Goal: Check status: Check status

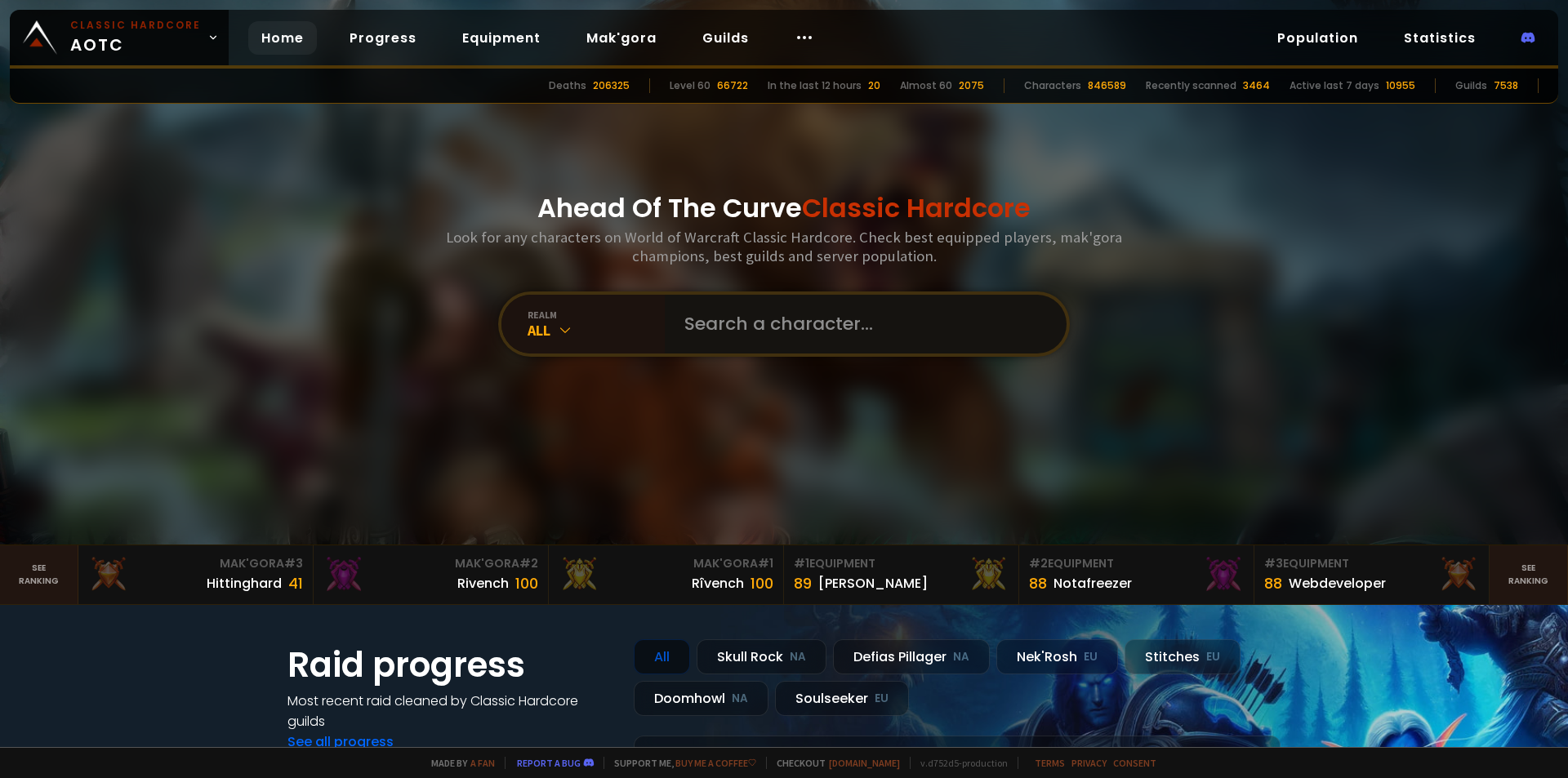
click at [776, 325] on input "text" at bounding box center [861, 324] width 373 height 59
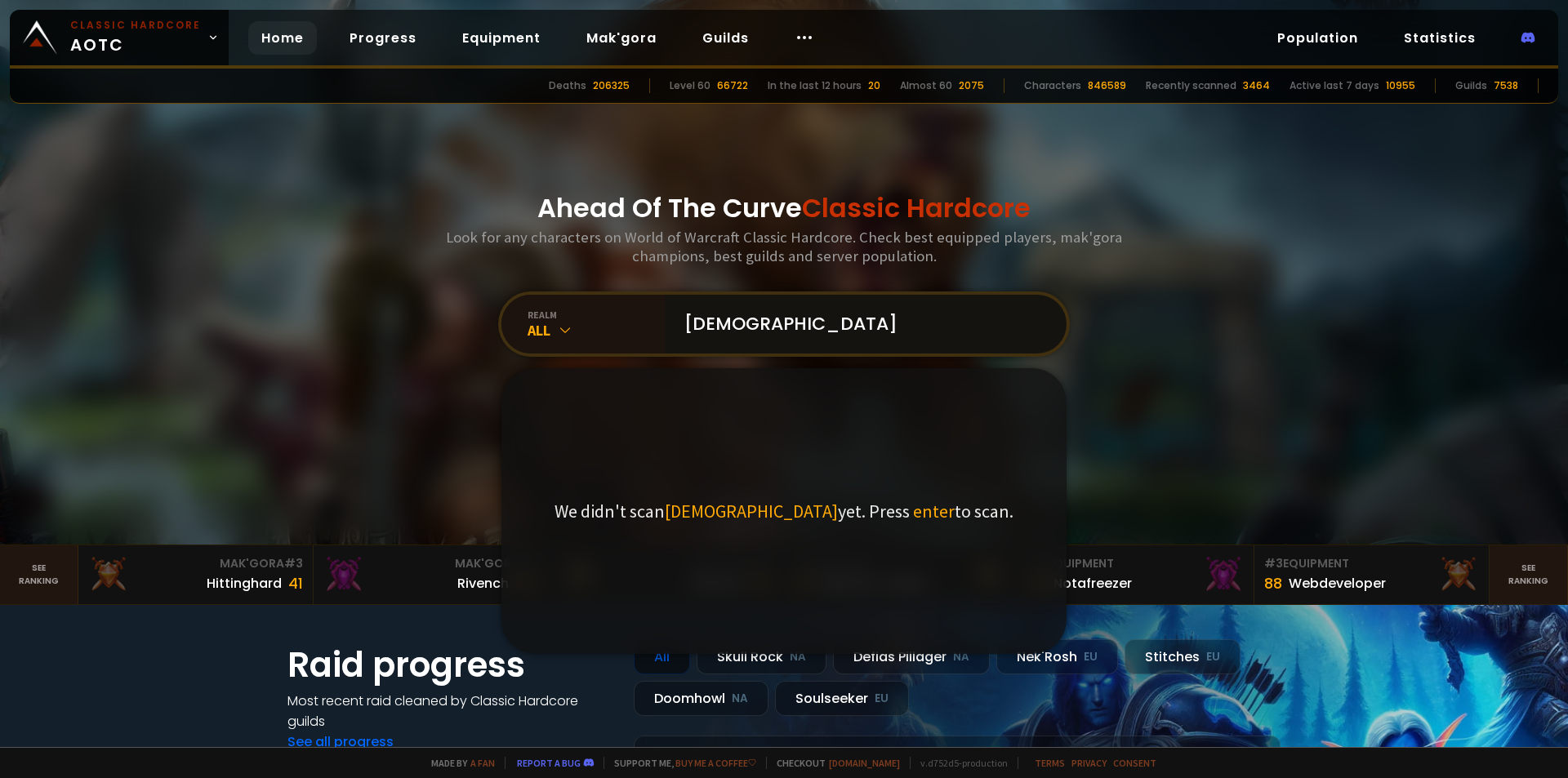
type input "[DEMOGRAPHIC_DATA]"
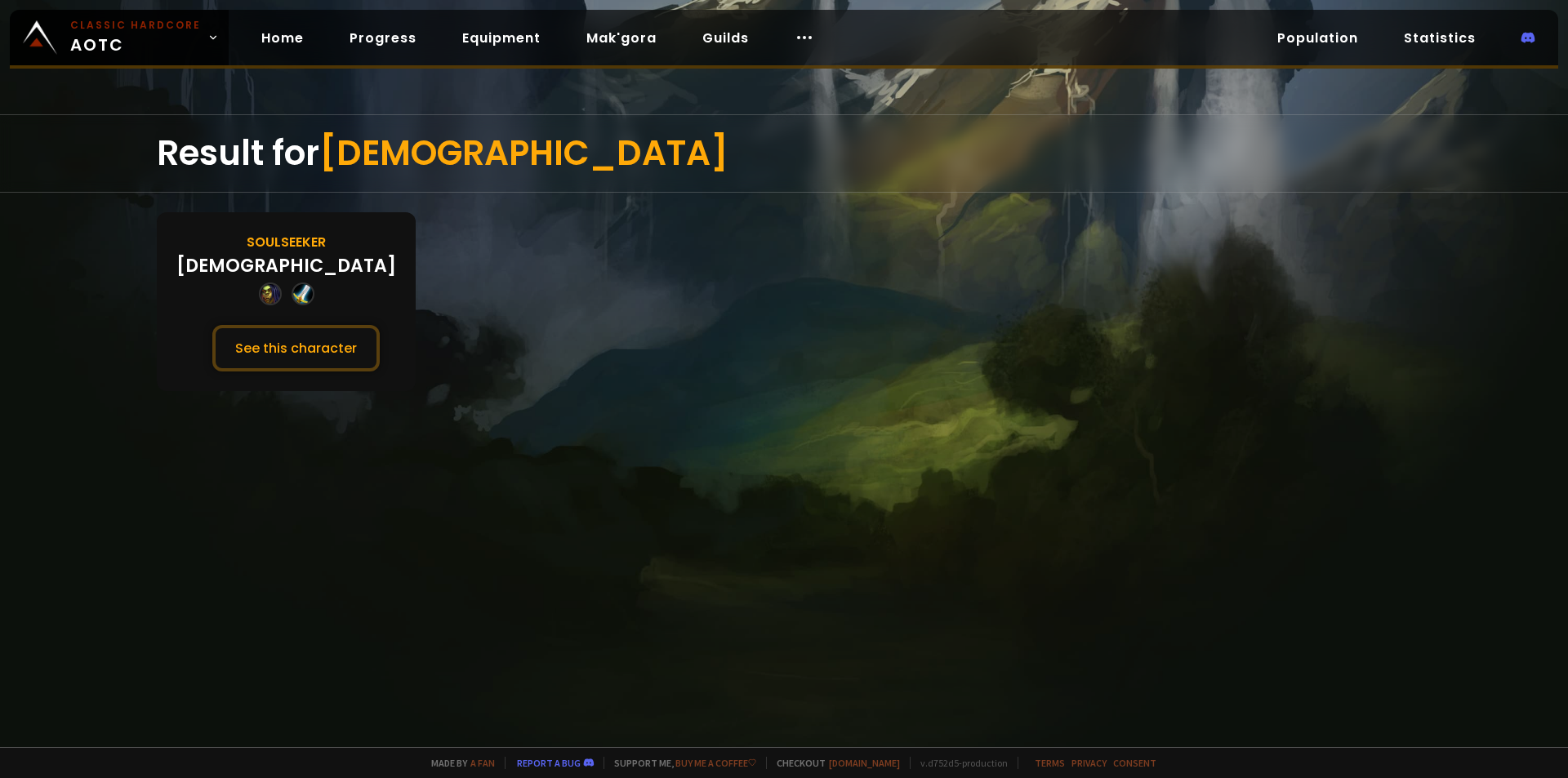
click at [291, 265] on div "[DEMOGRAPHIC_DATA]" at bounding box center [286, 266] width 219 height 27
click at [273, 346] on button "See this character" at bounding box center [296, 348] width 168 height 47
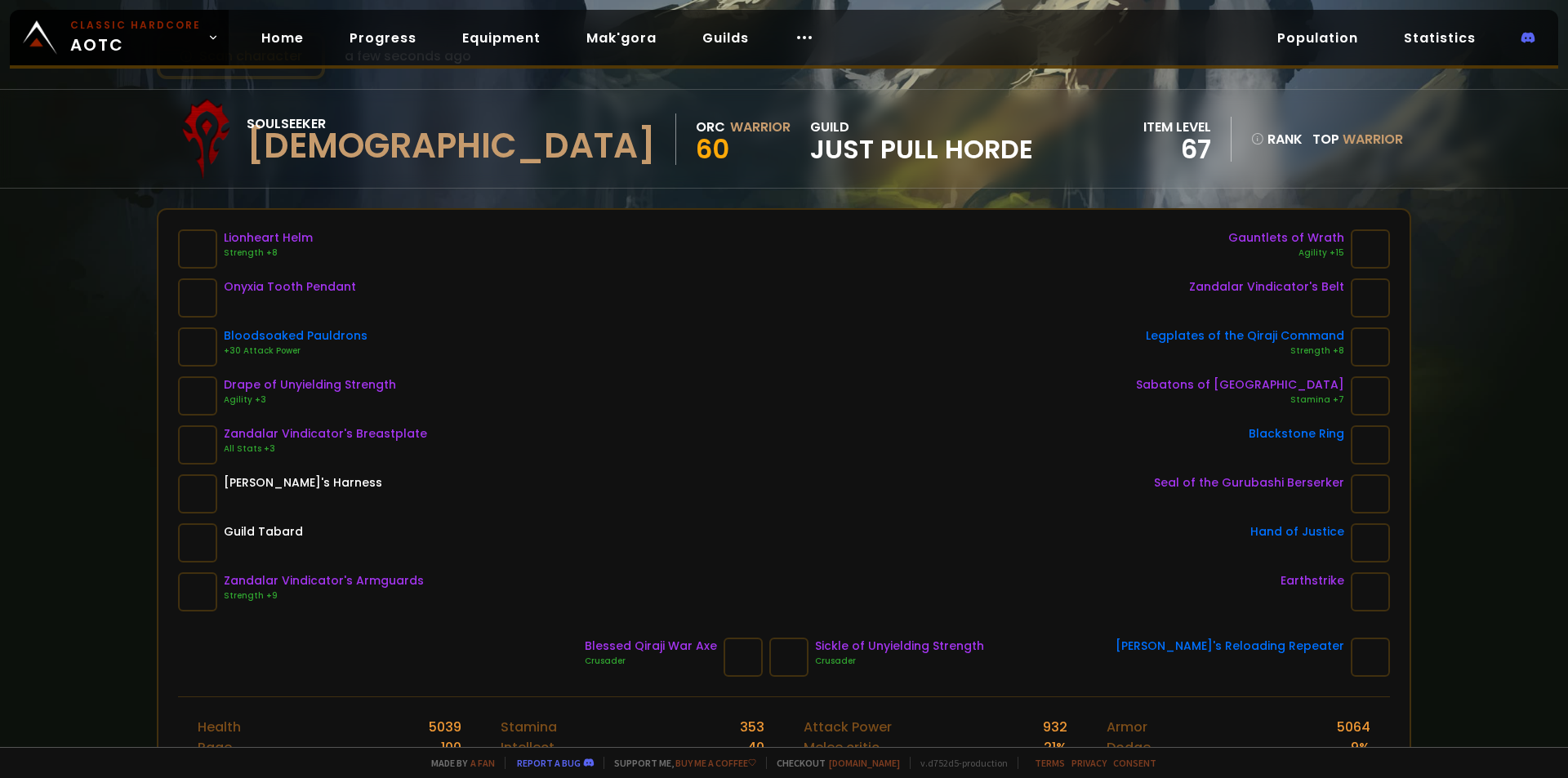
scroll to position [163, 0]
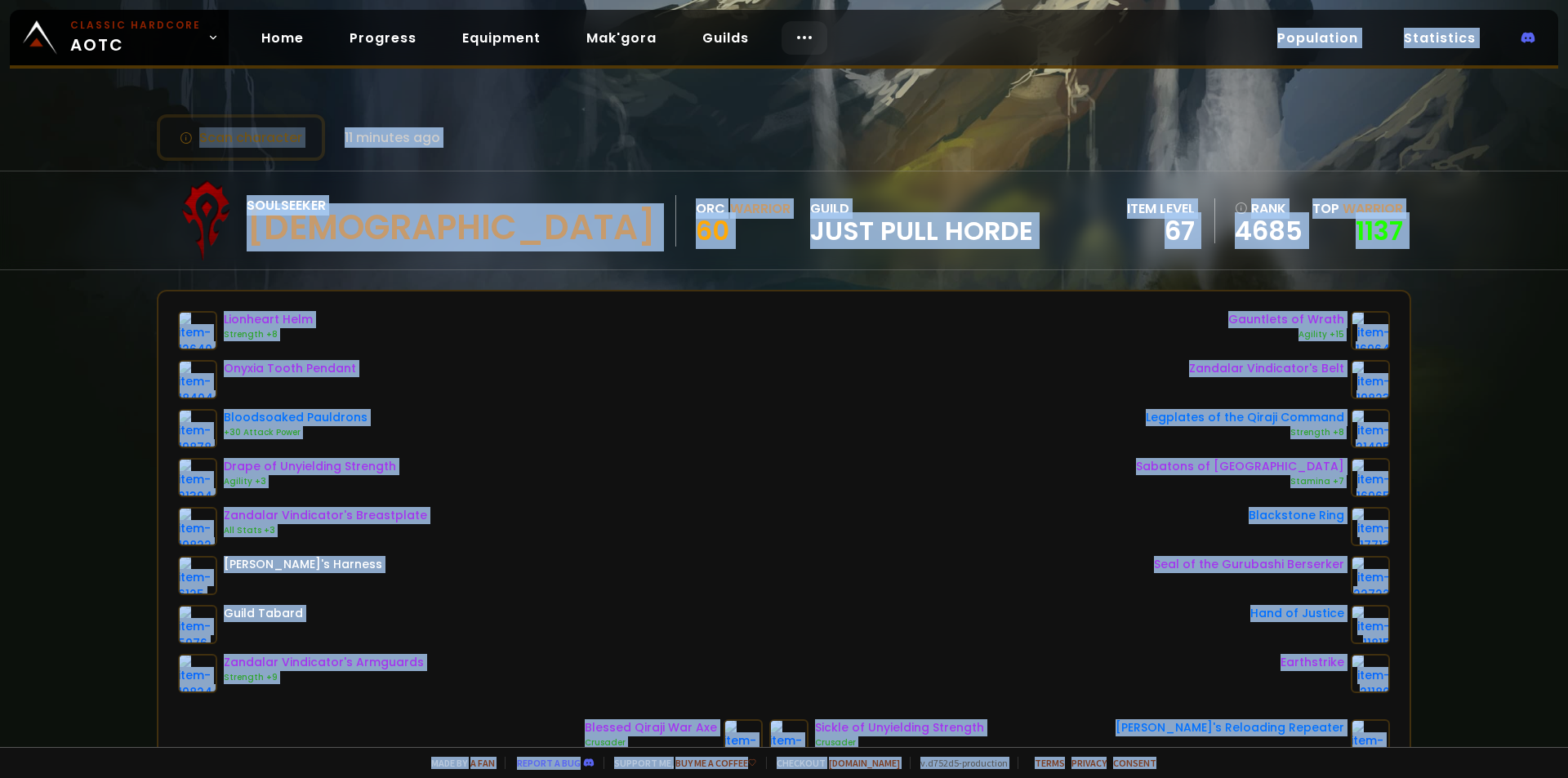
click at [797, 43] on body "Classic Hardcore AOTC Home Progress Equipment Mak'gora Guilds Population Statis…" at bounding box center [784, 389] width 1568 height 778
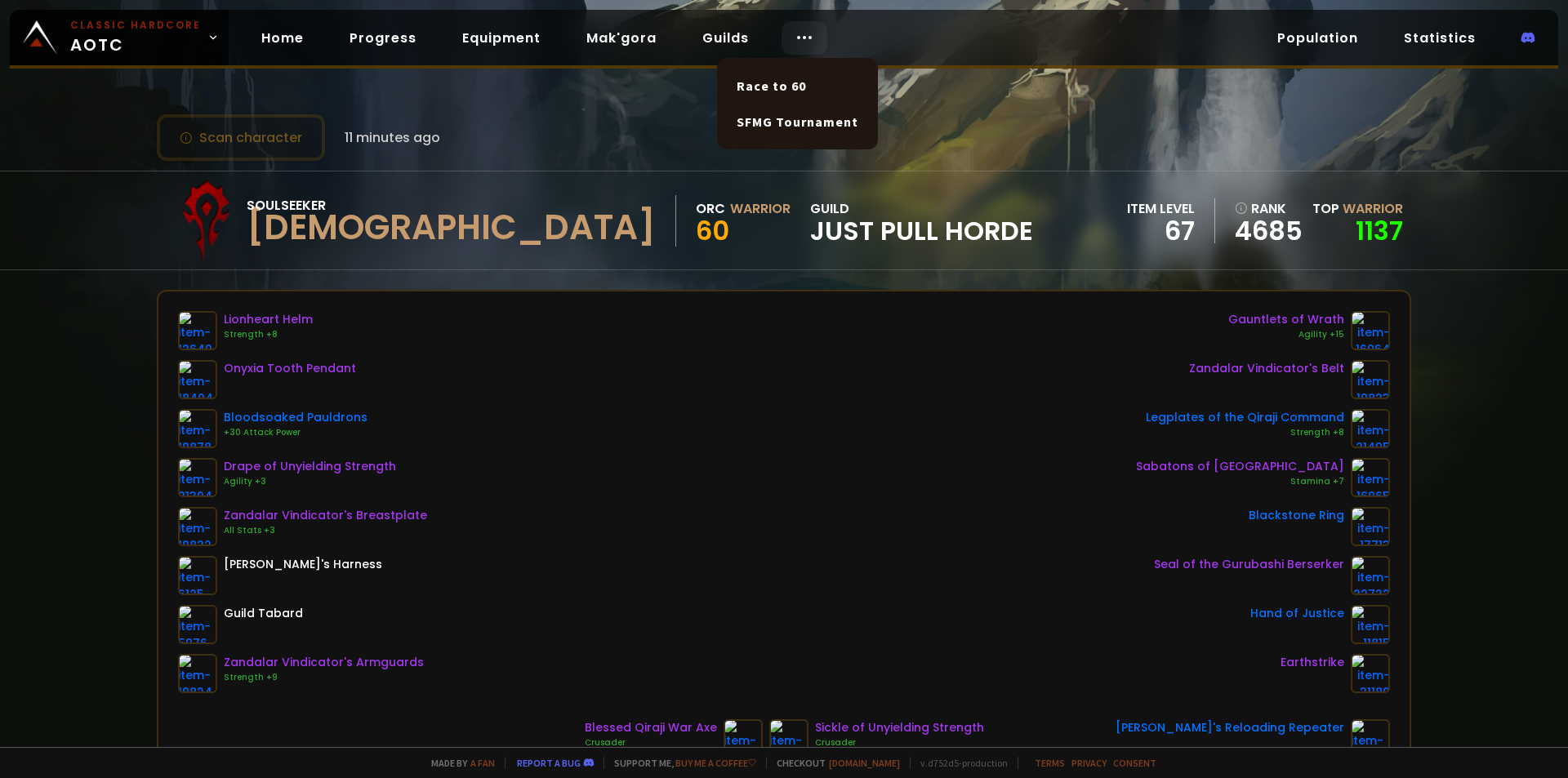
click at [799, 36] on icon at bounding box center [804, 37] width 20 height 20
click at [911, 40] on div "Classic Hardcore AOTC Home Progress Equipment Mak'gora Guilds Population Statis…" at bounding box center [784, 39] width 1548 height 59
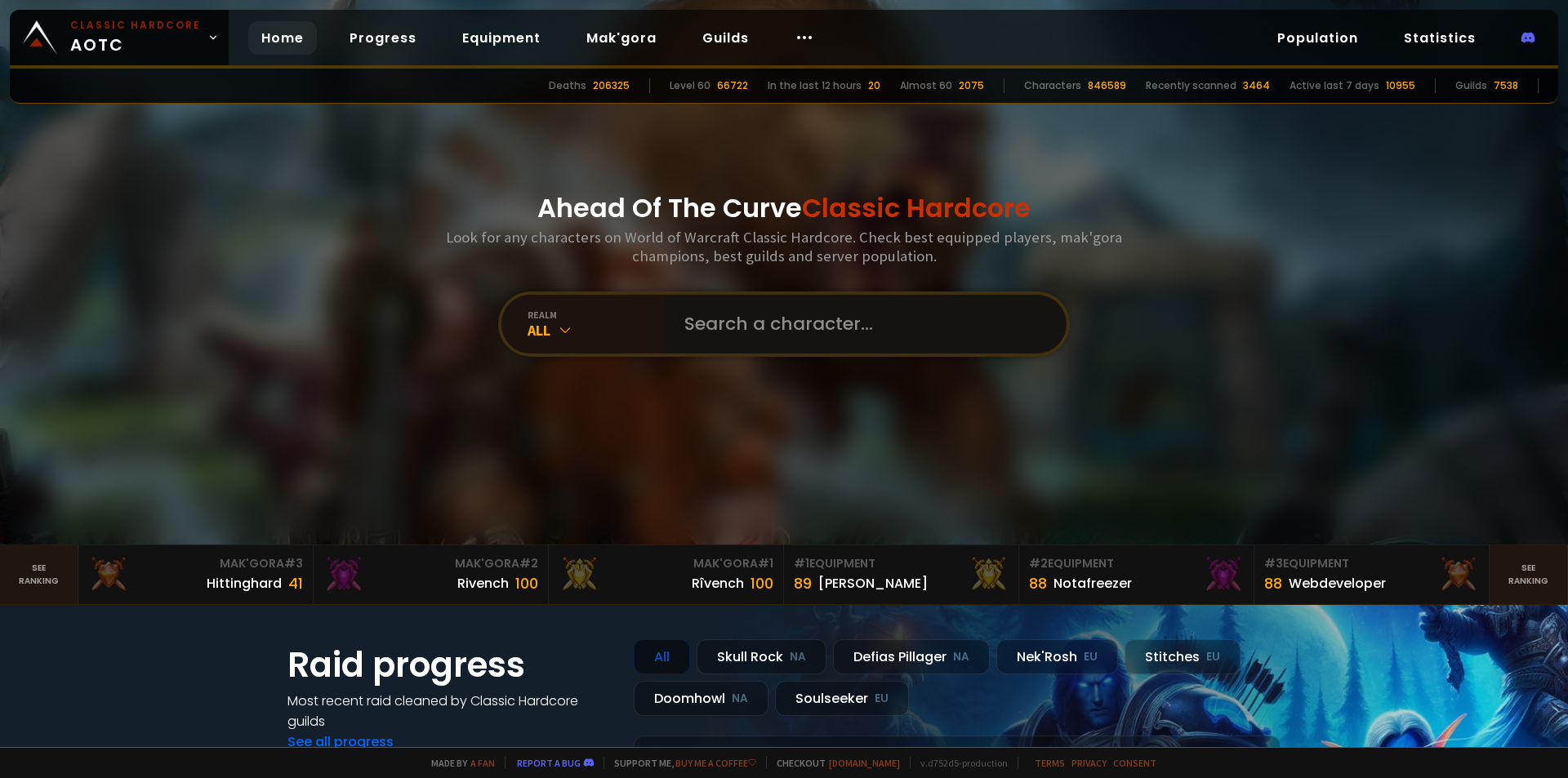
click at [736, 333] on input "text" at bounding box center [861, 324] width 373 height 59
paste input "Gràve"
type input "Gràve"
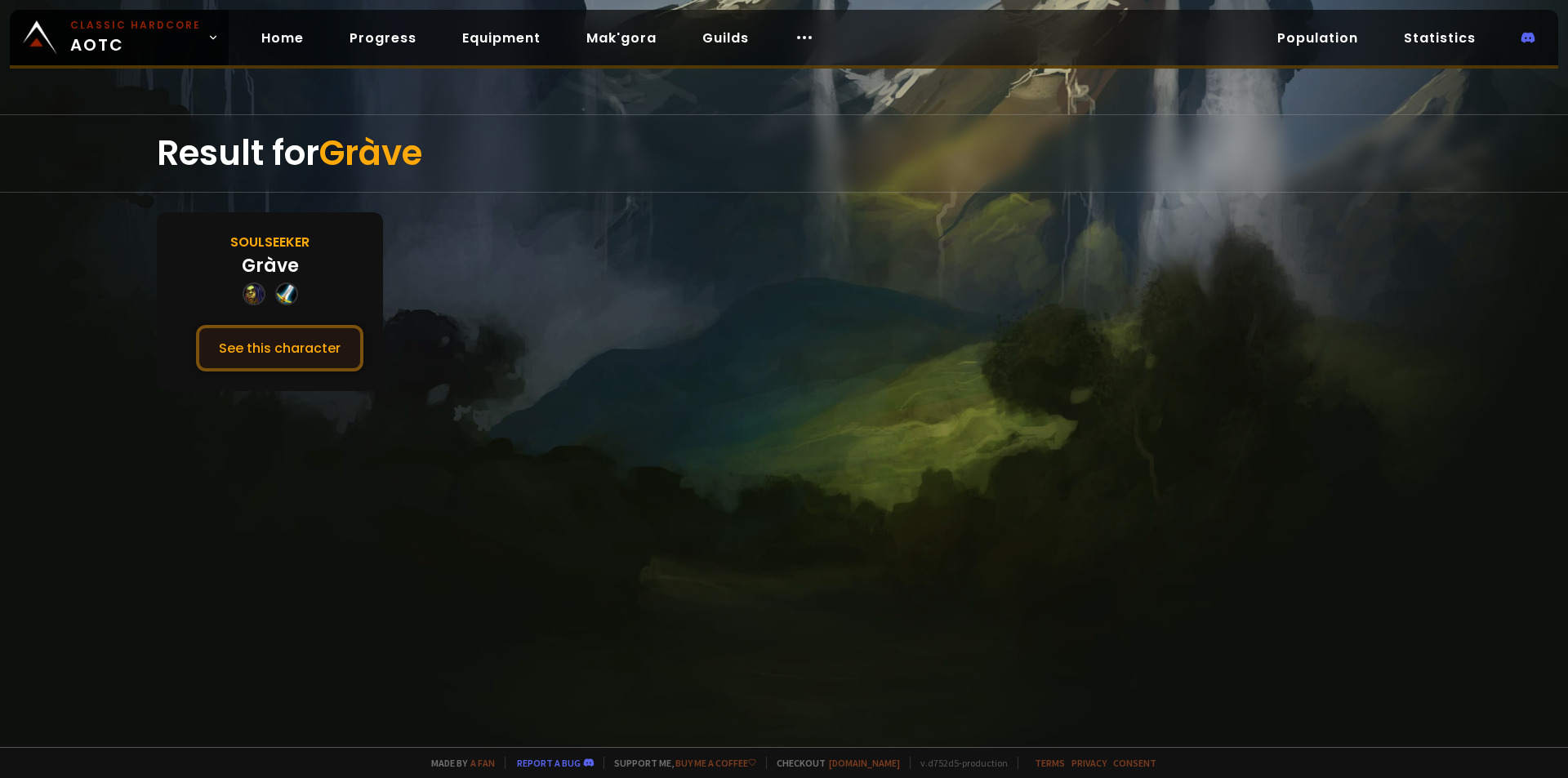
click at [279, 343] on button "See this character" at bounding box center [280, 348] width 168 height 47
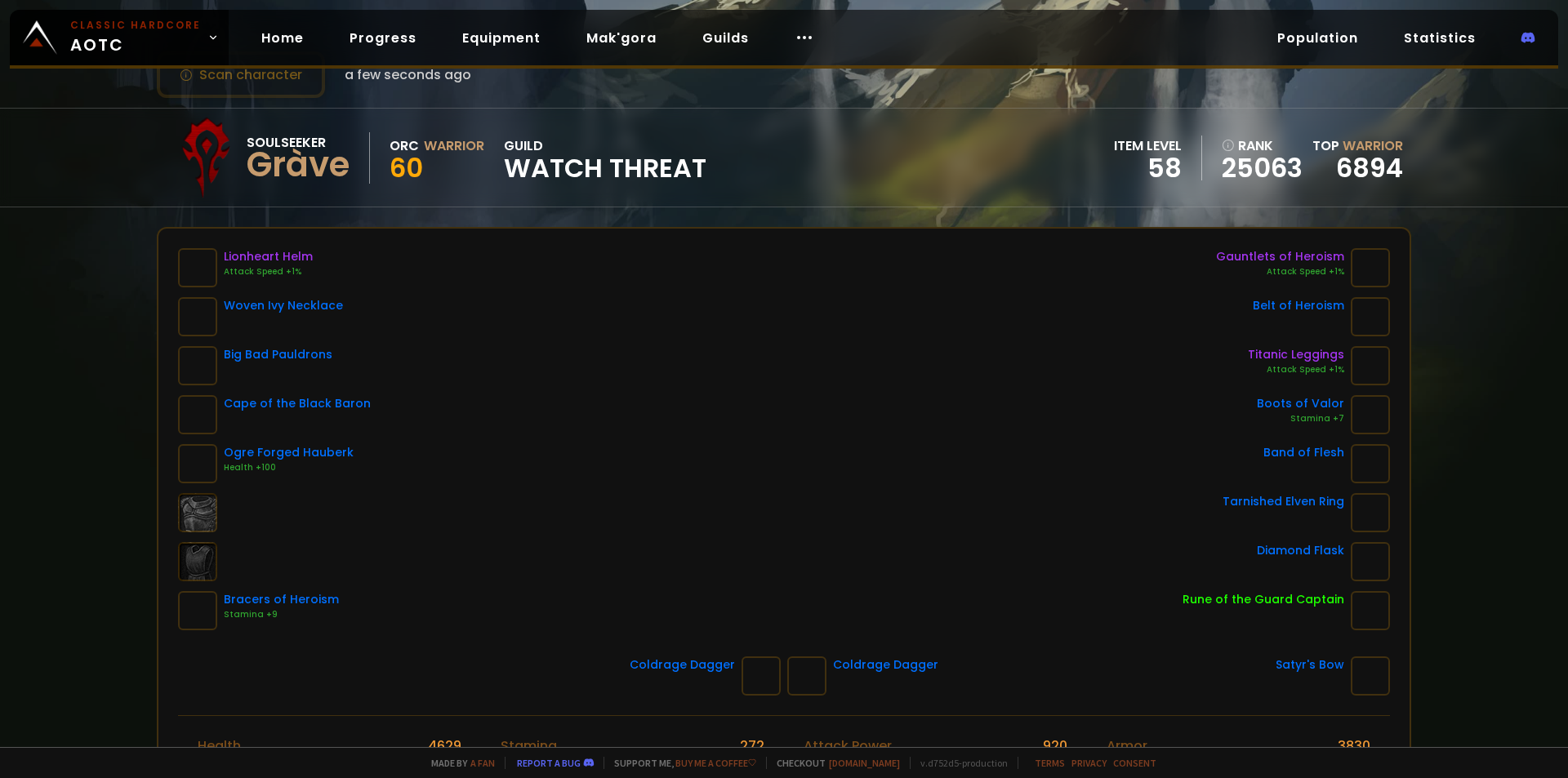
scroll to position [82, 0]
